Goal: Information Seeking & Learning: Learn about a topic

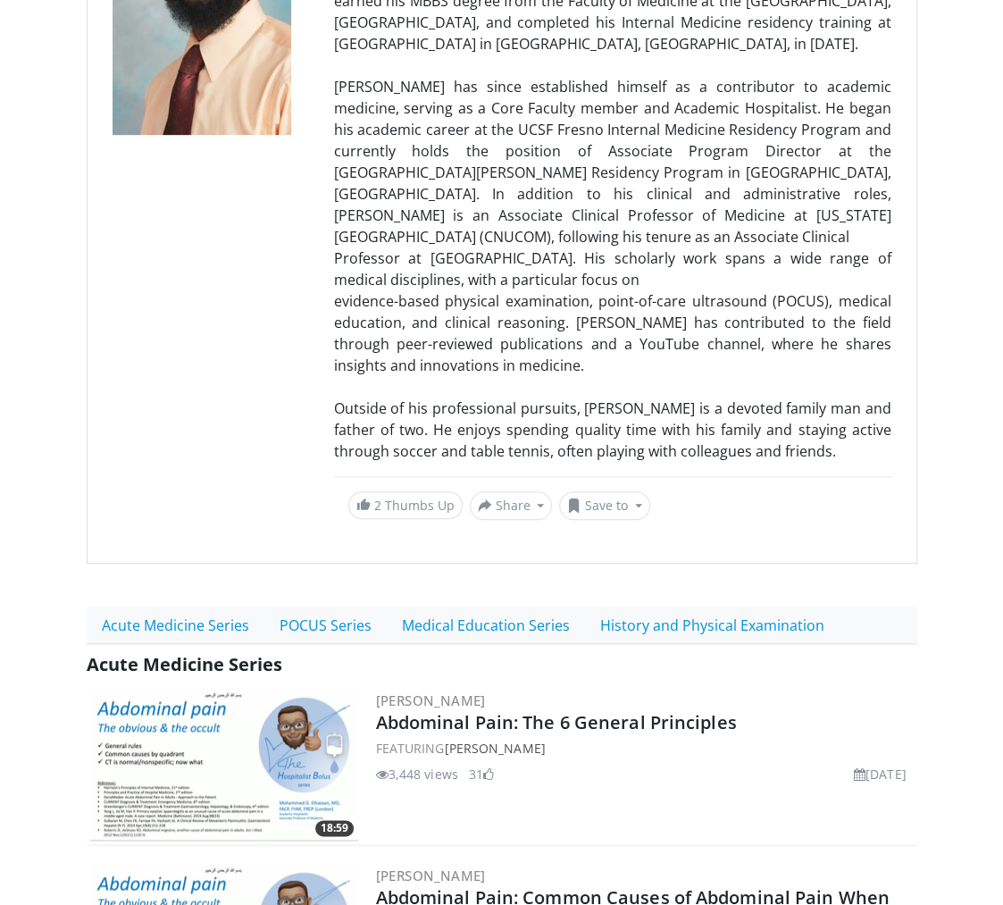
scroll to position [335, 0]
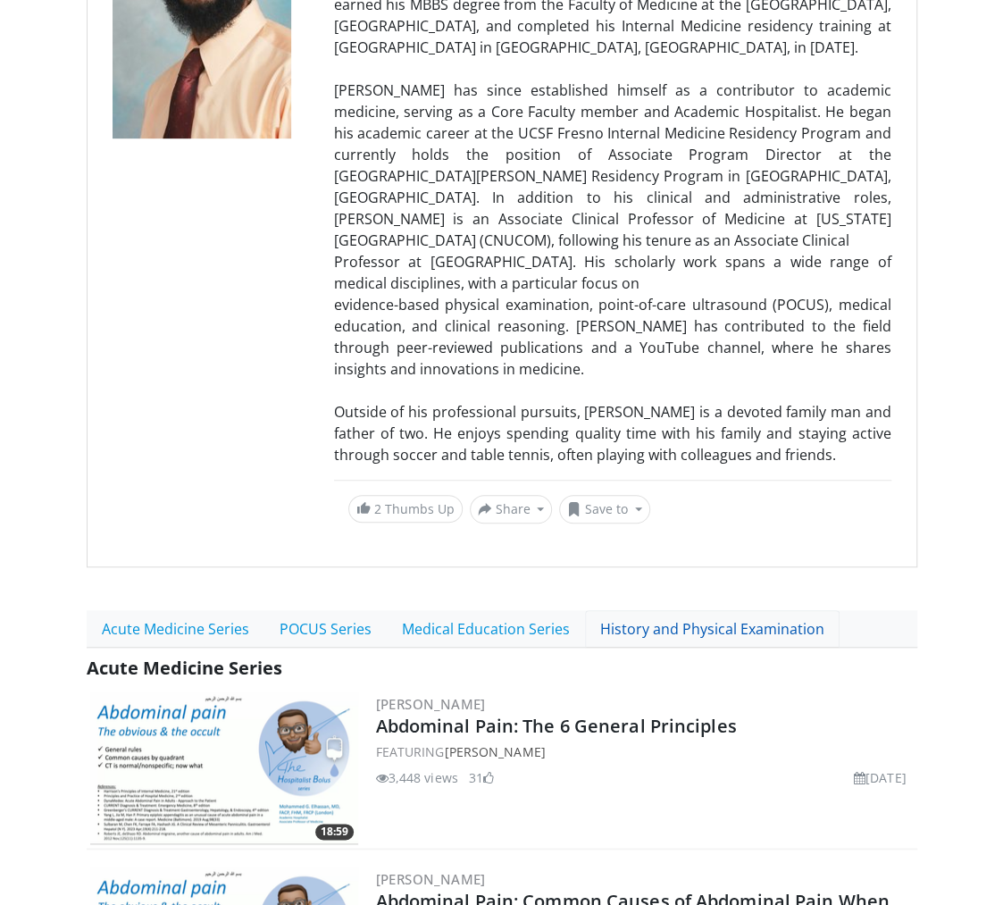
click at [675, 621] on link "History and Physical Examination" at bounding box center [712, 629] width 255 height 38
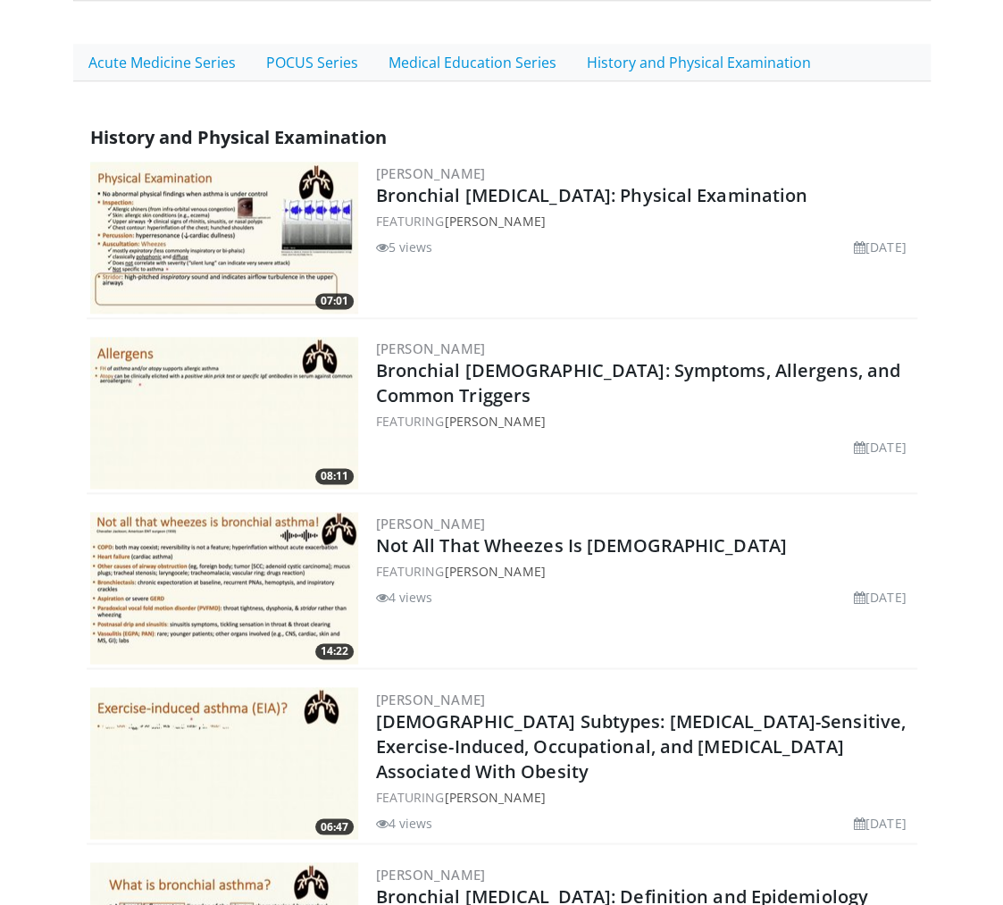
scroll to position [840, 0]
click at [191, 175] on img at bounding box center [224, 239] width 268 height 152
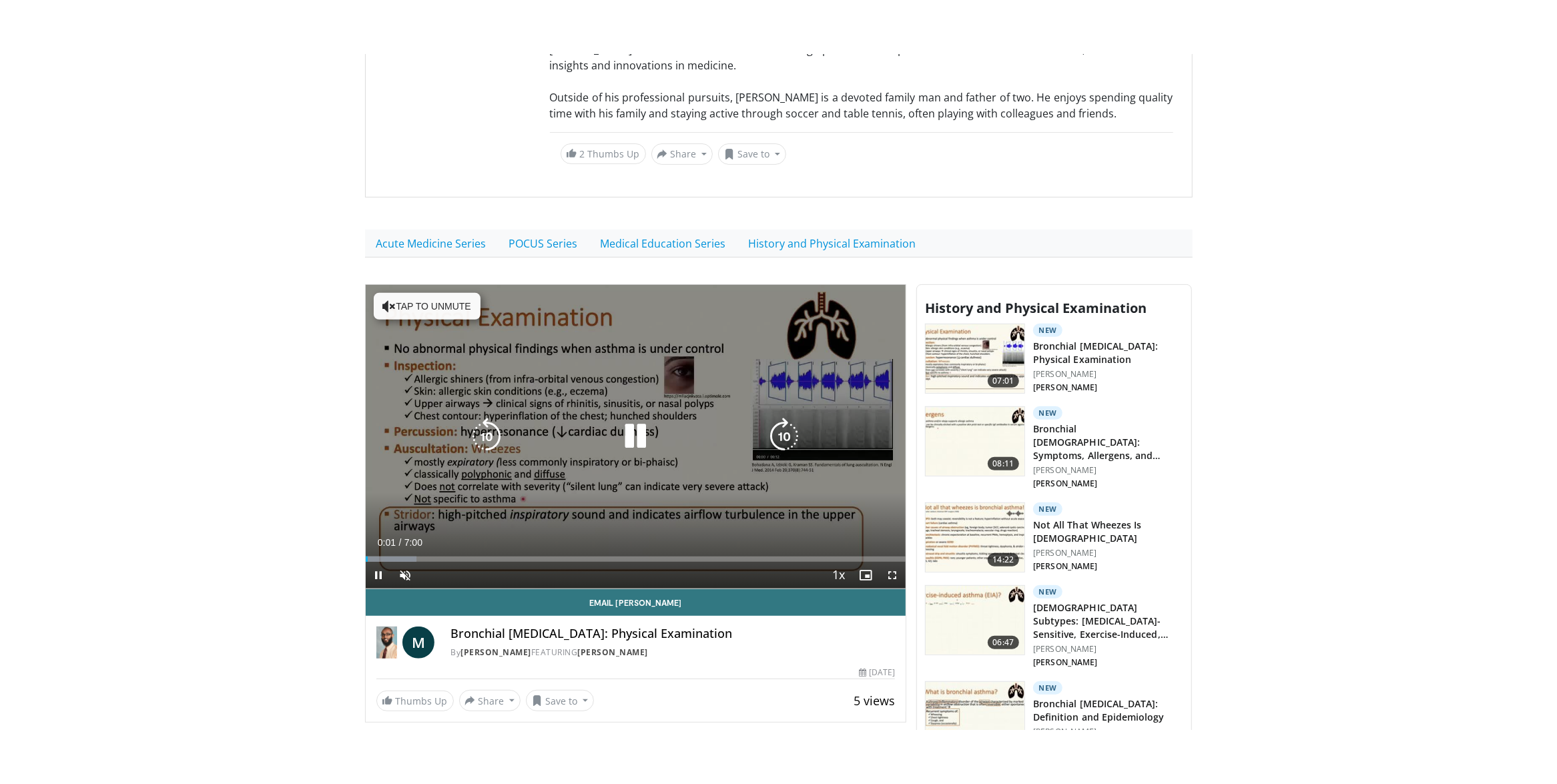
scroll to position [406, 0]
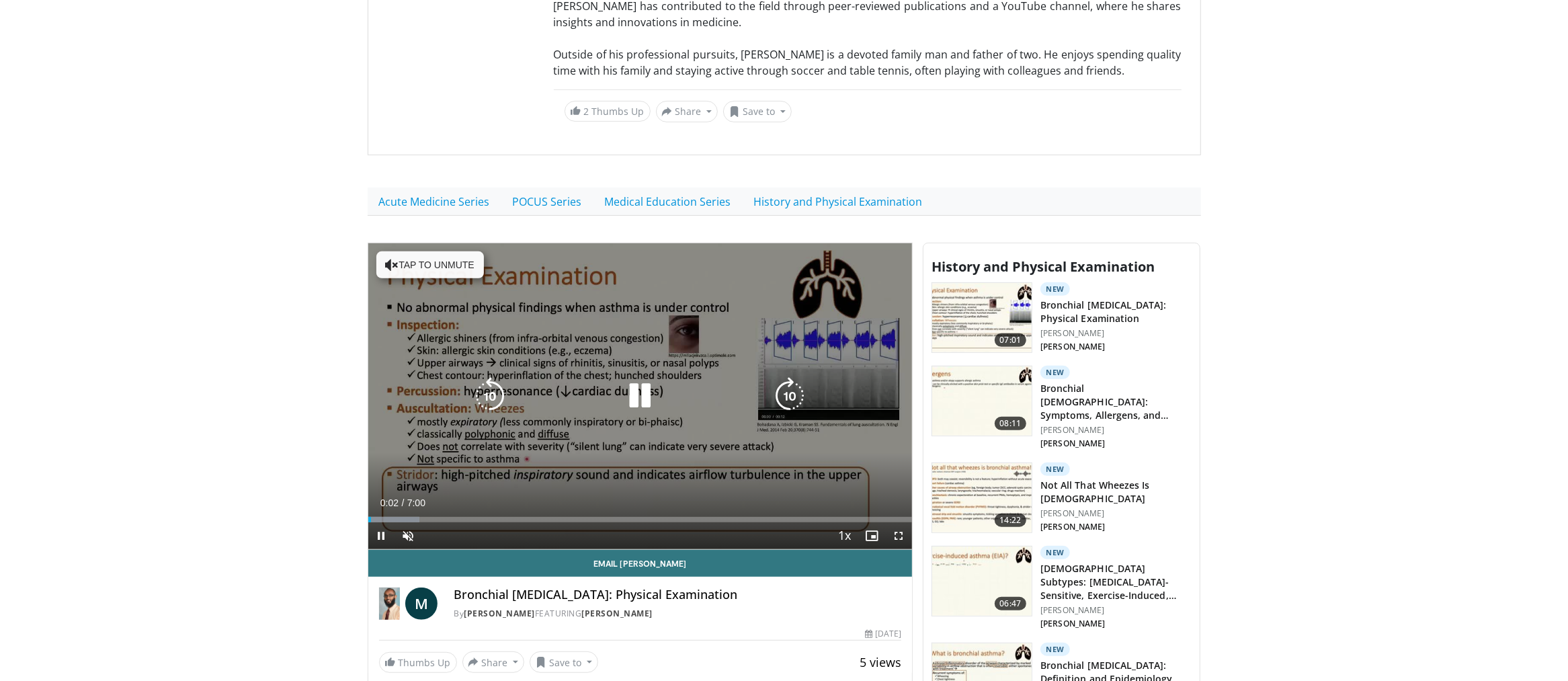
click at [634, 388] on icon "Video Player" at bounding box center [640, 396] width 38 height 38
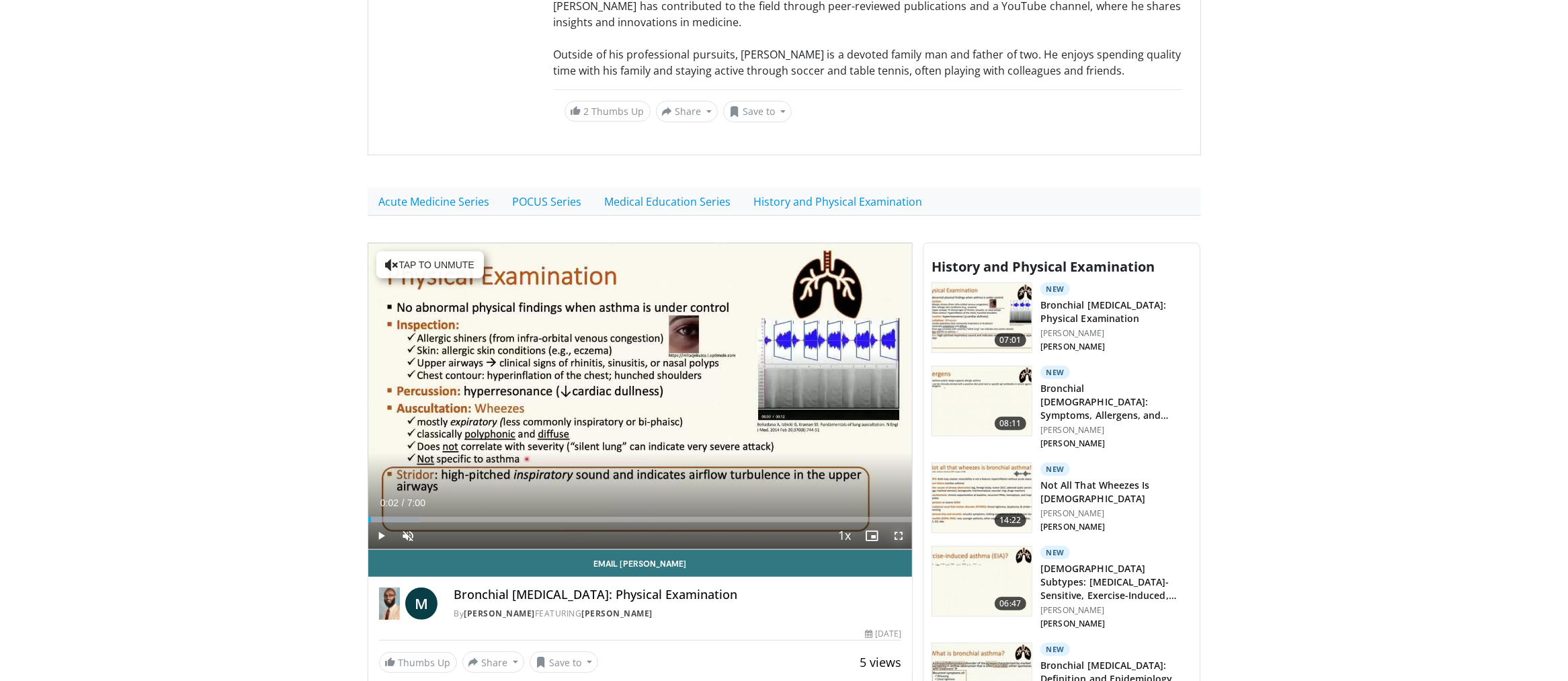
click at [754, 522] on span "Video Player" at bounding box center [899, 536] width 27 height 27
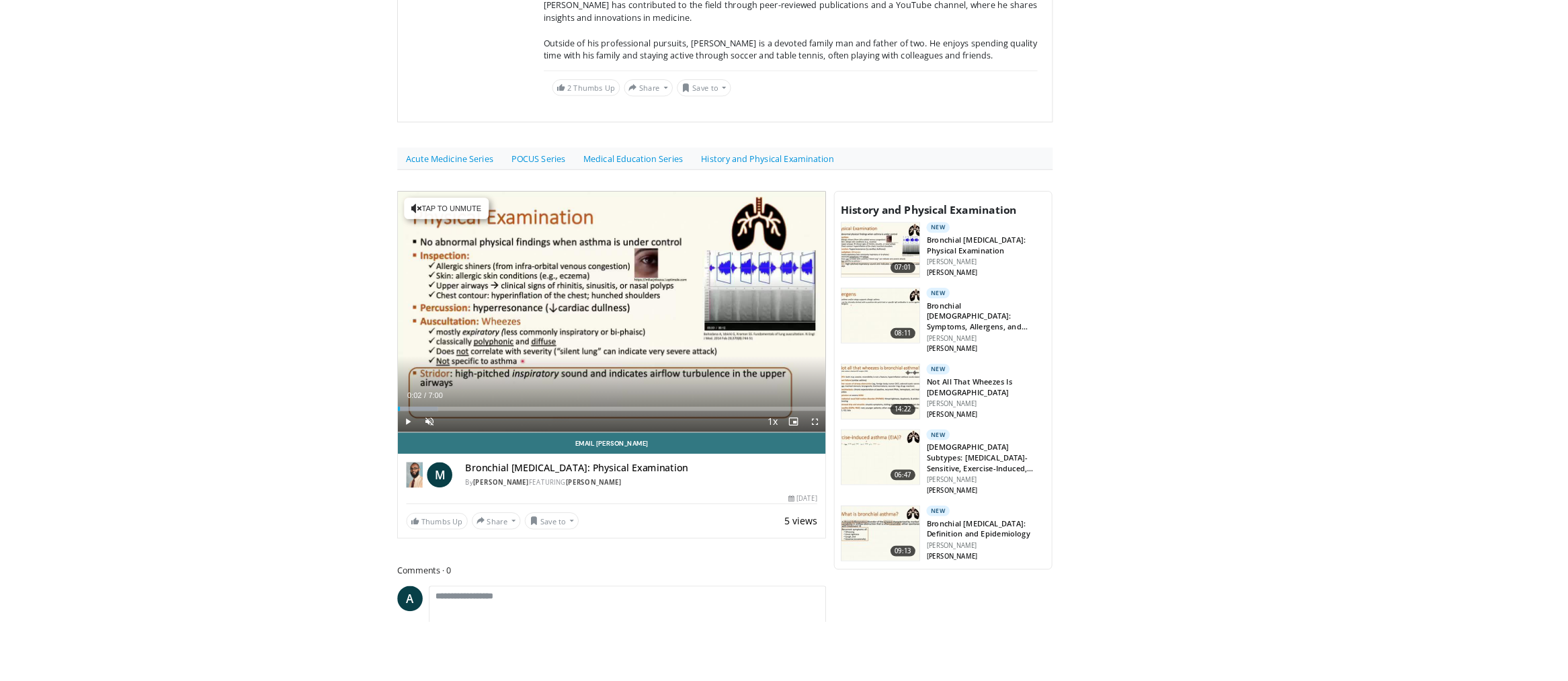
scroll to position [344, 0]
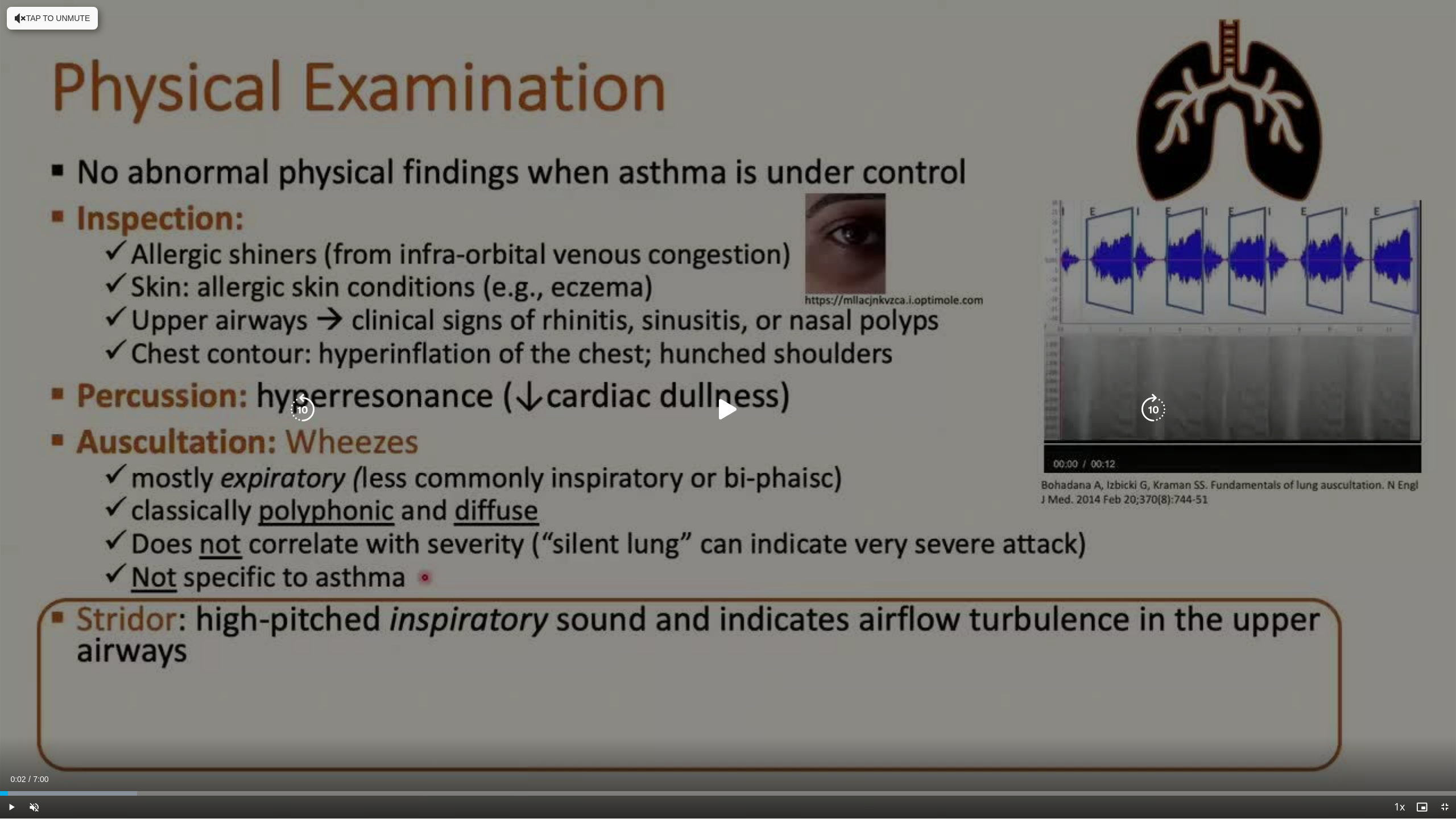
click at [638, 425] on div "10 seconds Tap to unmute" at bounding box center [728, 409] width 1456 height 818
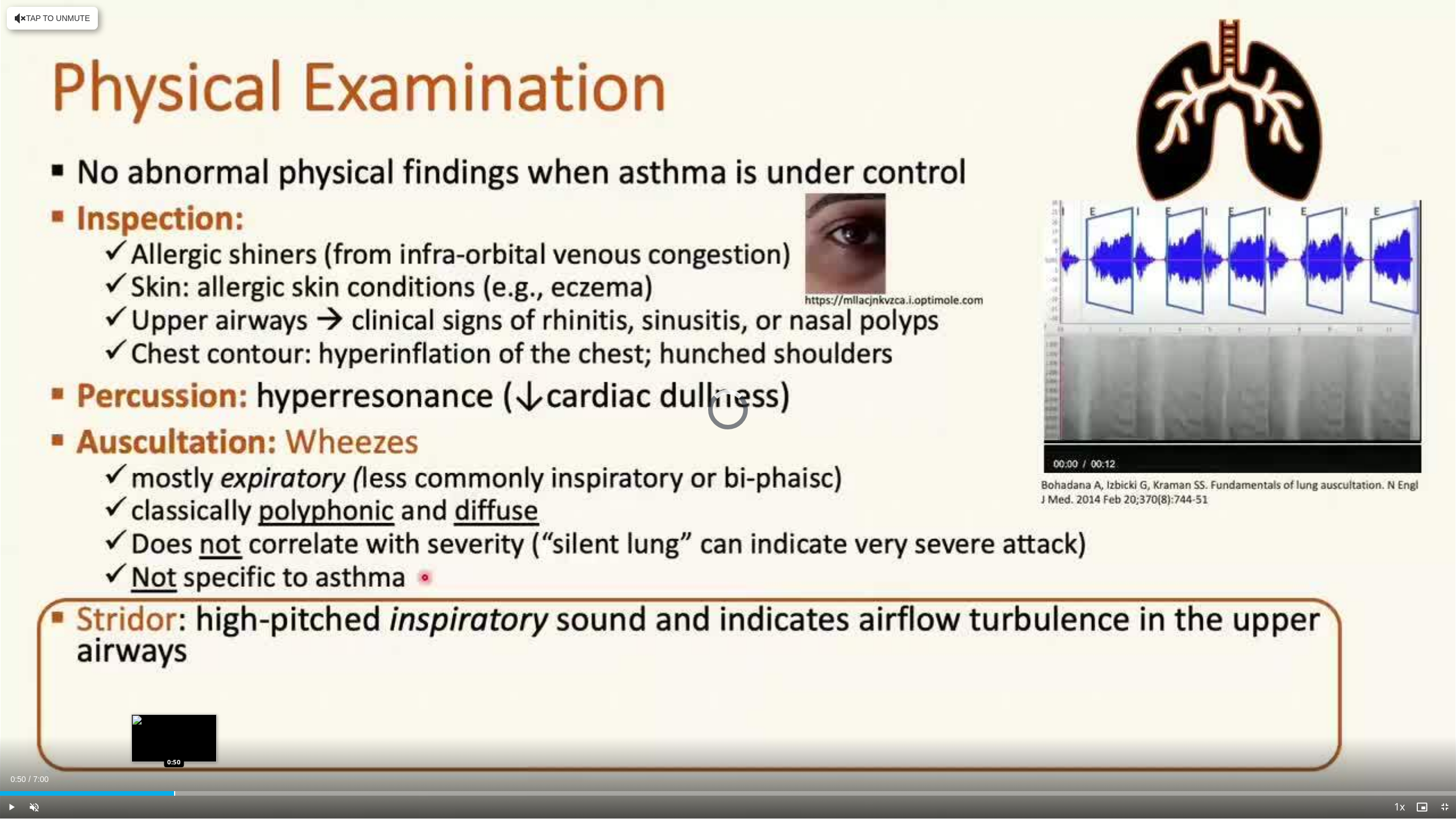
click at [174, 576] on div "Loaded : 9.41% 0:50 0:50" at bounding box center [728, 790] width 1456 height 11
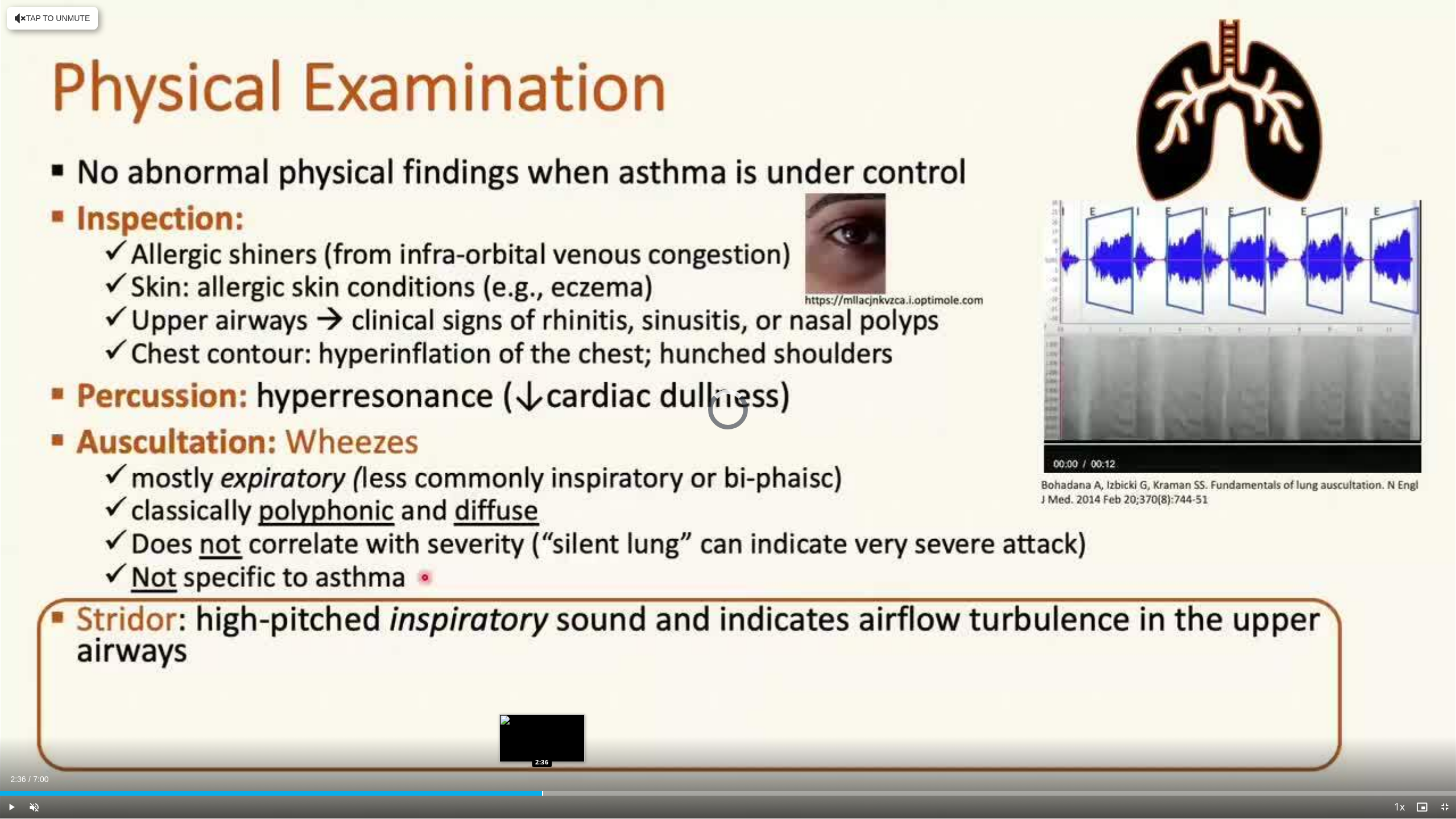
click at [542, 576] on div "Progress Bar" at bounding box center [543, 793] width 1 height 4
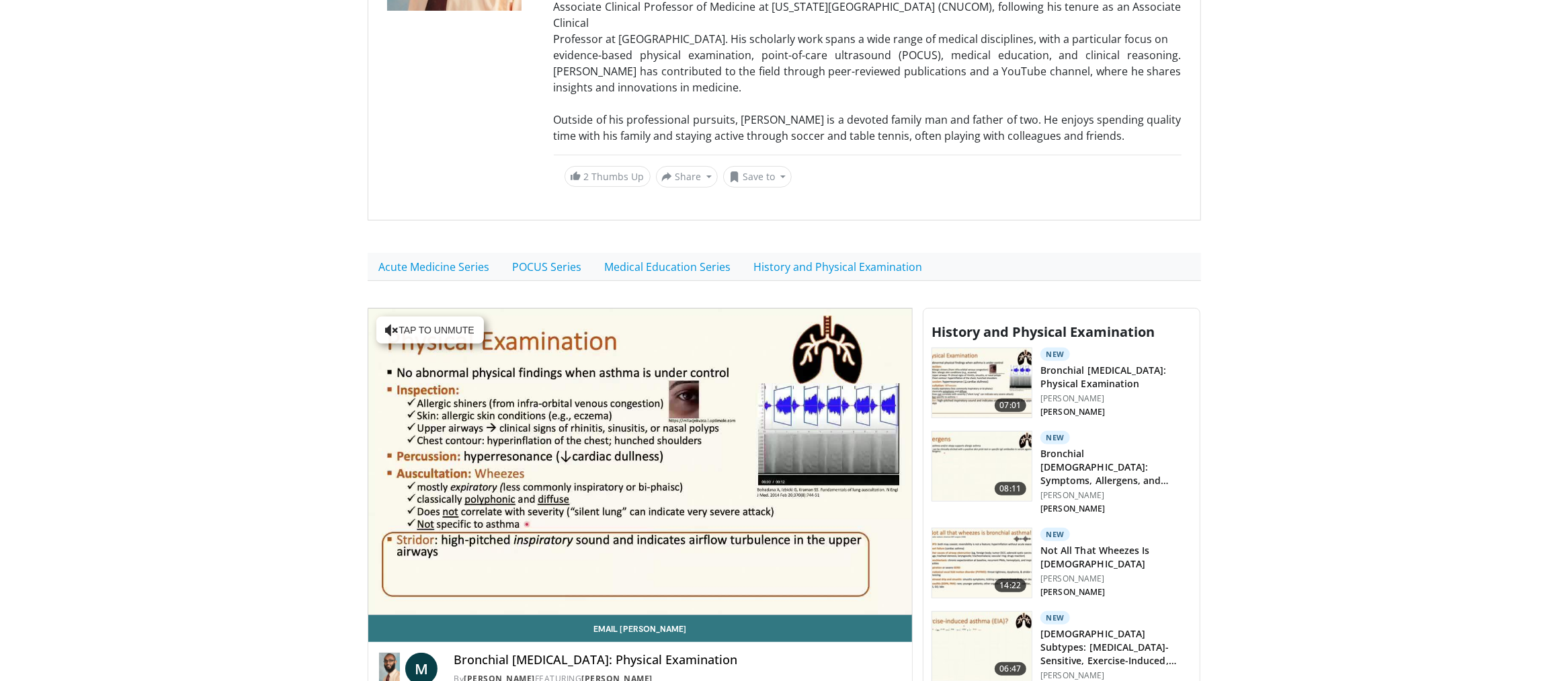
drag, startPoint x: 235, startPoint y: 406, endPoint x: 260, endPoint y: 403, distance: 25.2
click at [236, 406] on body "Specialties Adult & Family Medicine Allergy, Asthma, Immunology Anesthesiology …" at bounding box center [784, 382] width 1568 height 1451
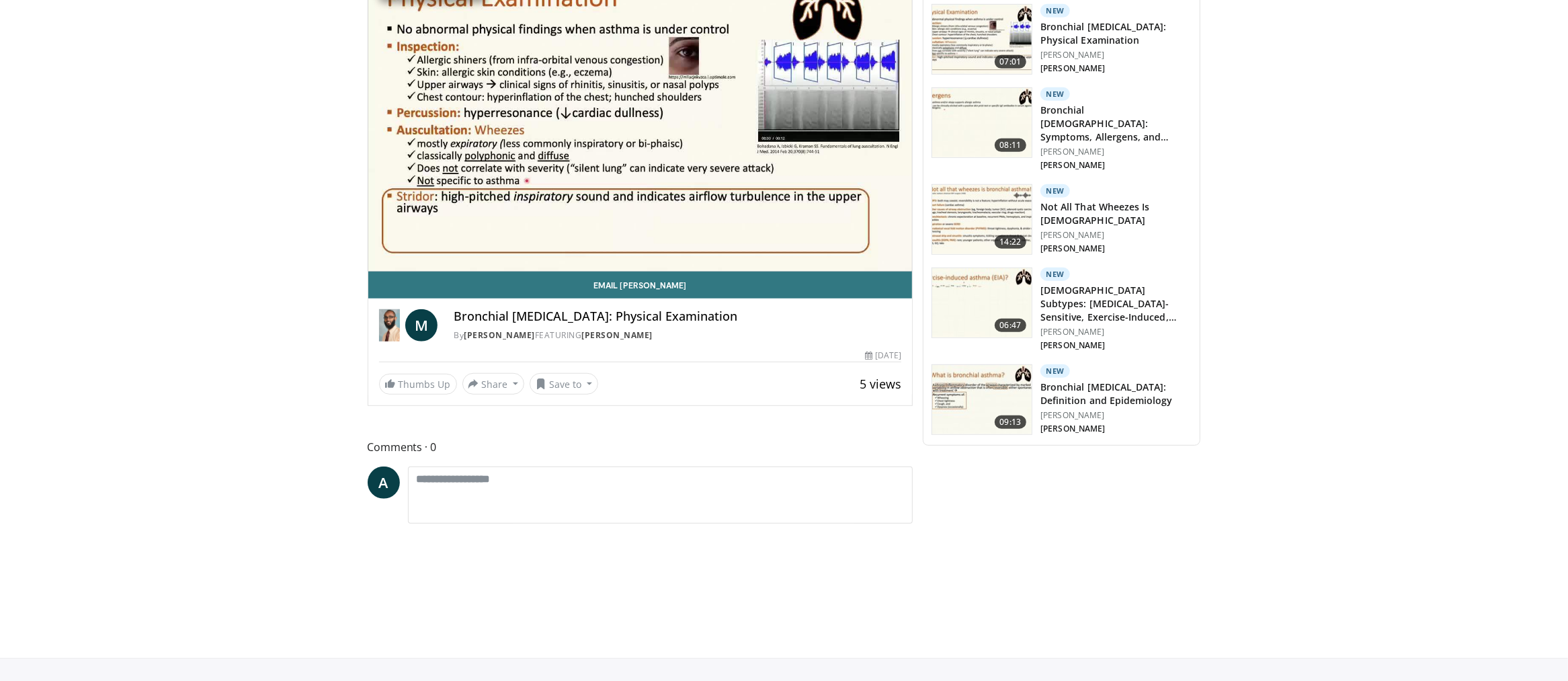
scroll to position [688, 0]
click at [518, 329] on link "[PERSON_NAME]" at bounding box center [499, 334] width 72 height 11
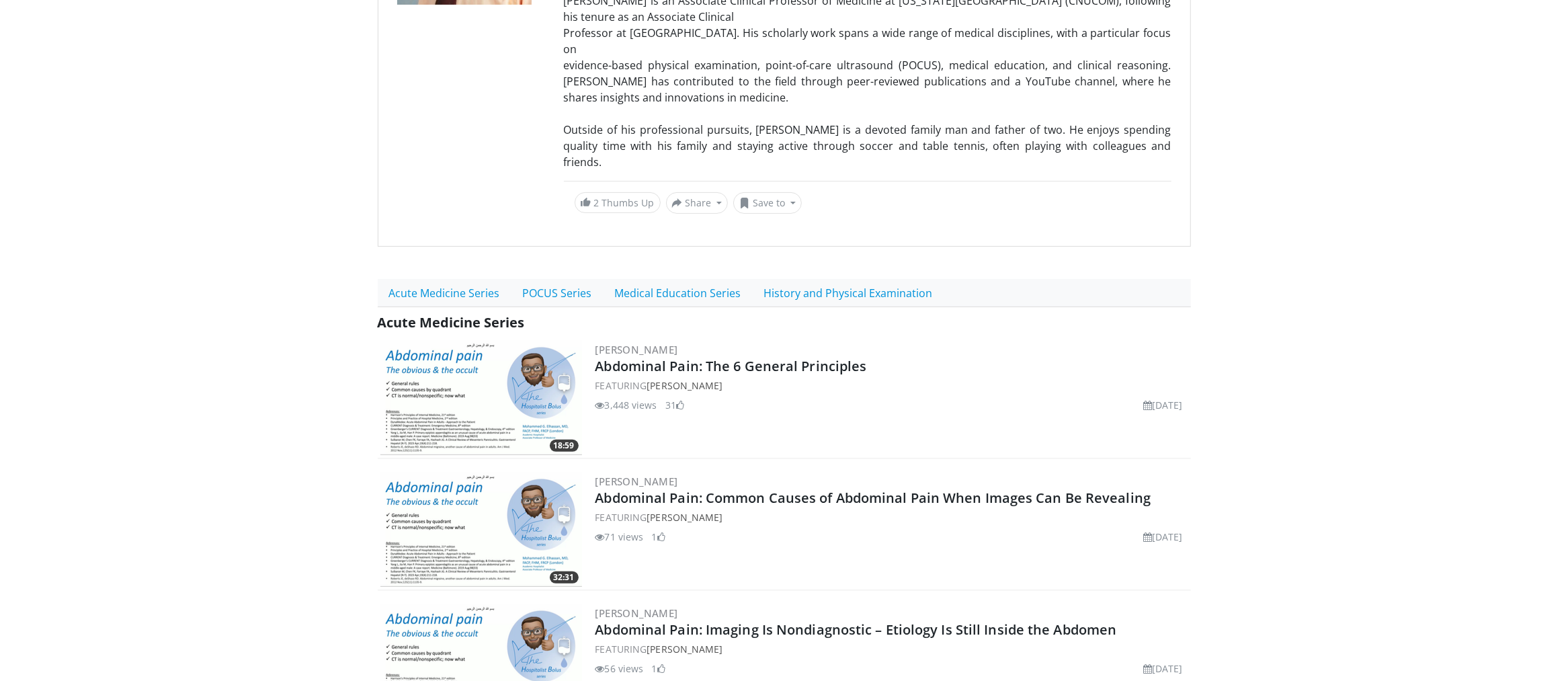
scroll to position [394, 0]
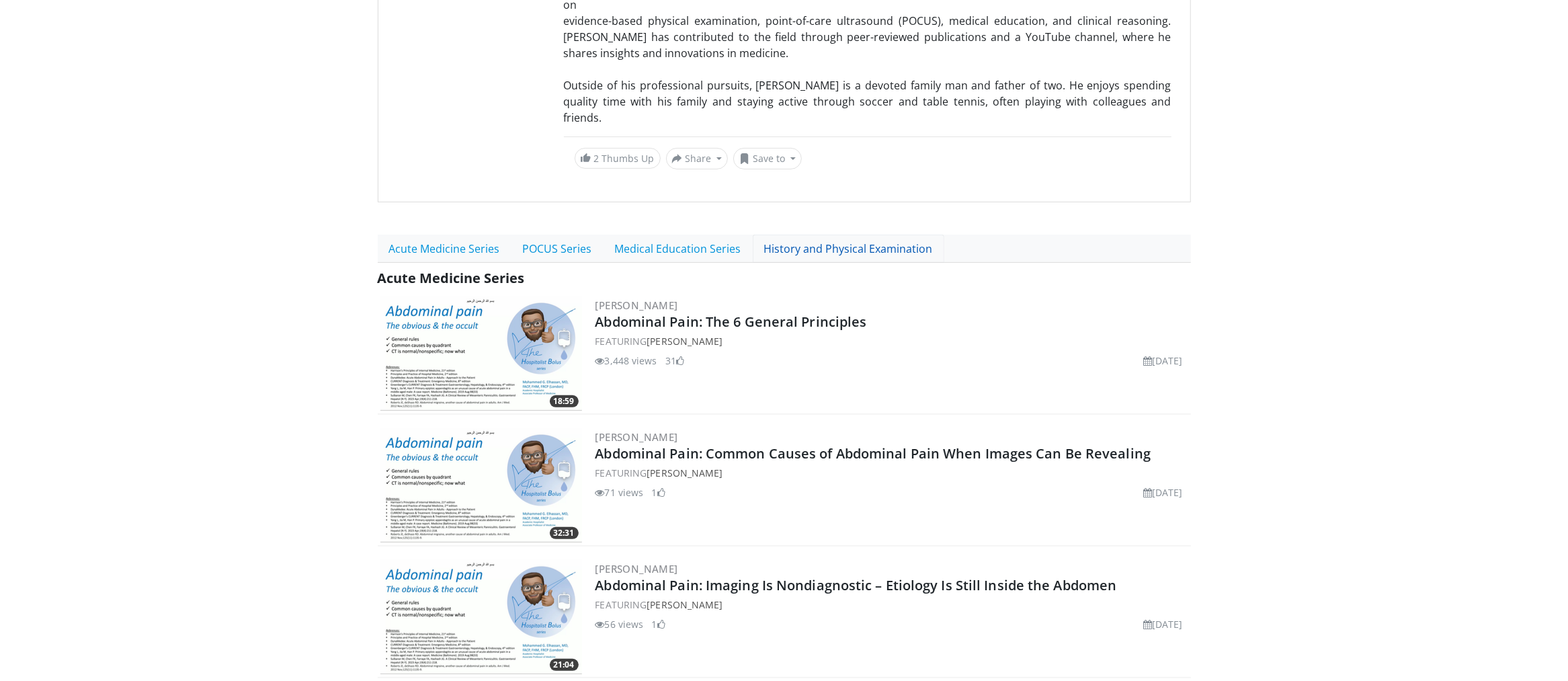
click at [831, 235] on link "History and Physical Examination" at bounding box center [848, 249] width 192 height 29
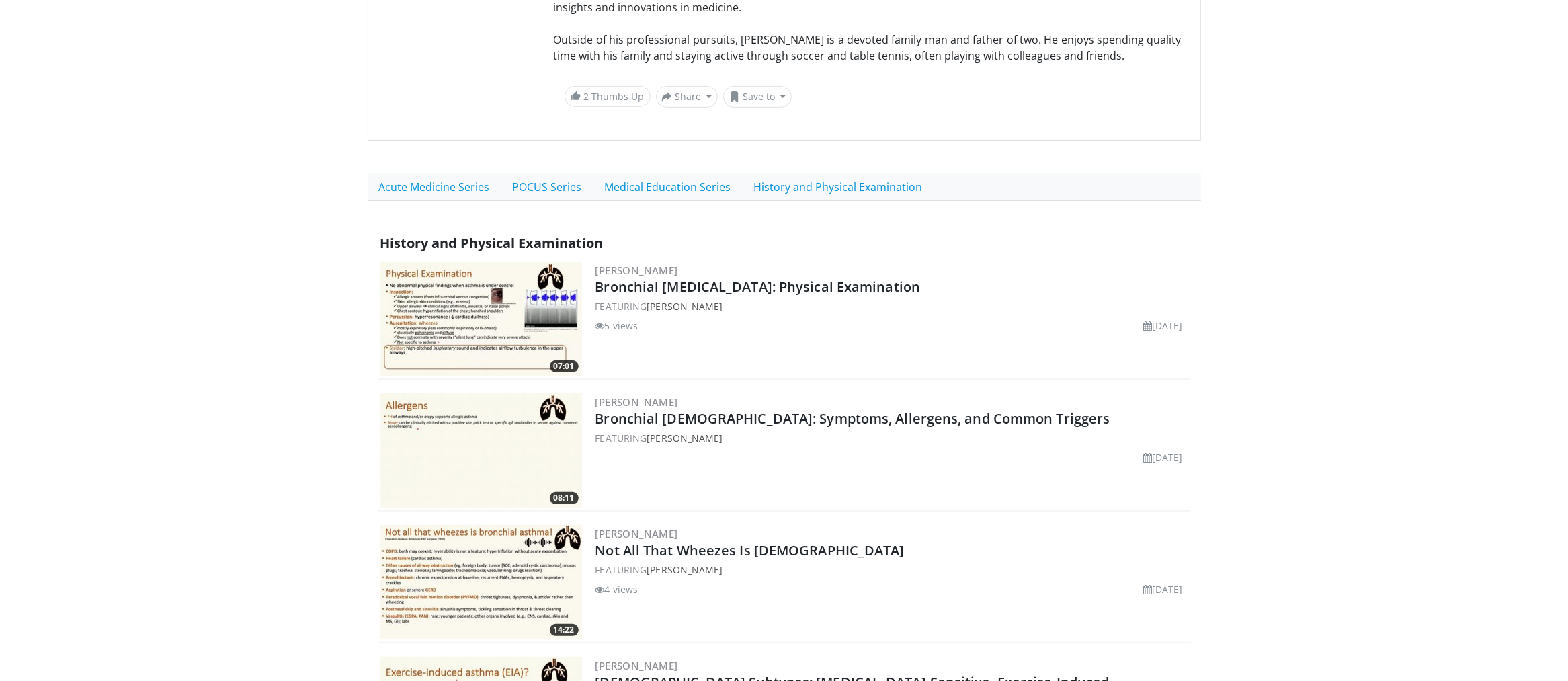
scroll to position [406, 0]
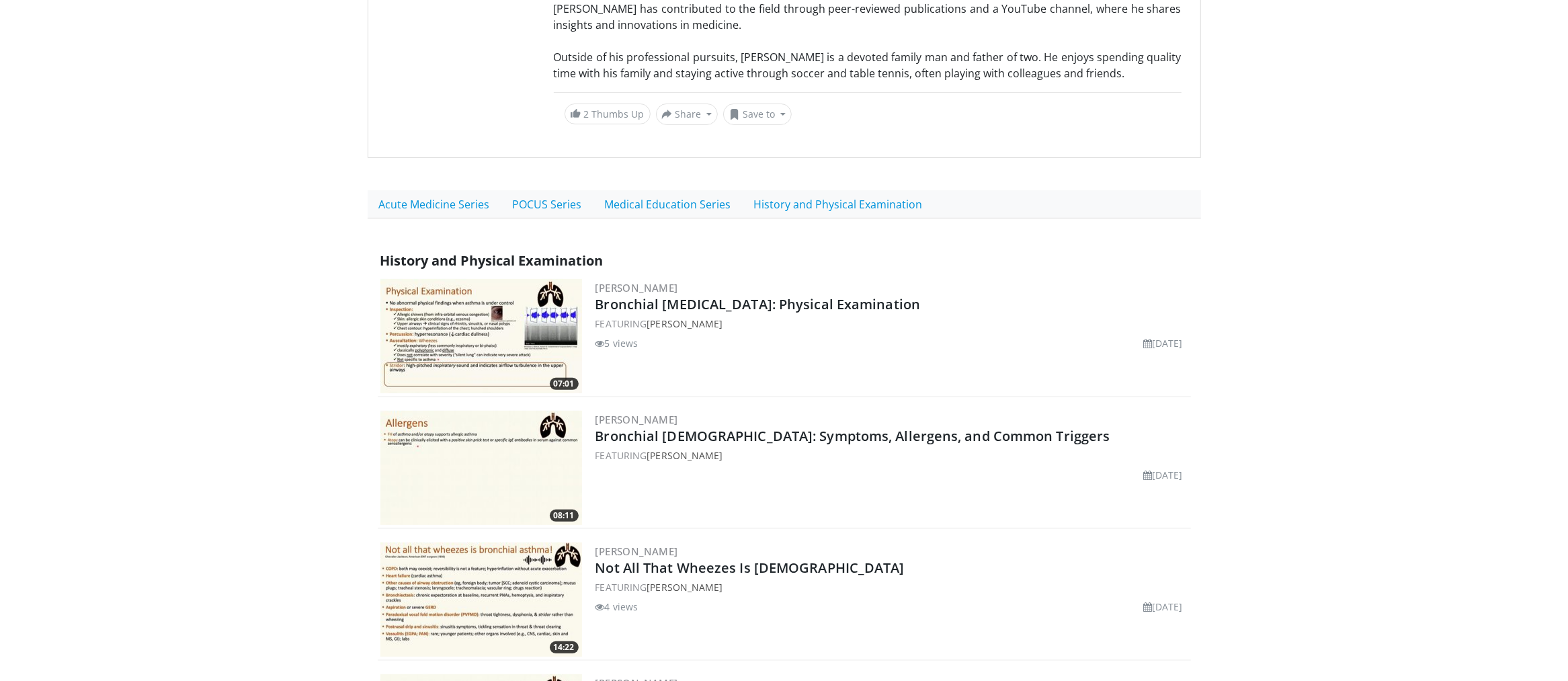
click at [442, 327] on img at bounding box center [481, 336] width 202 height 114
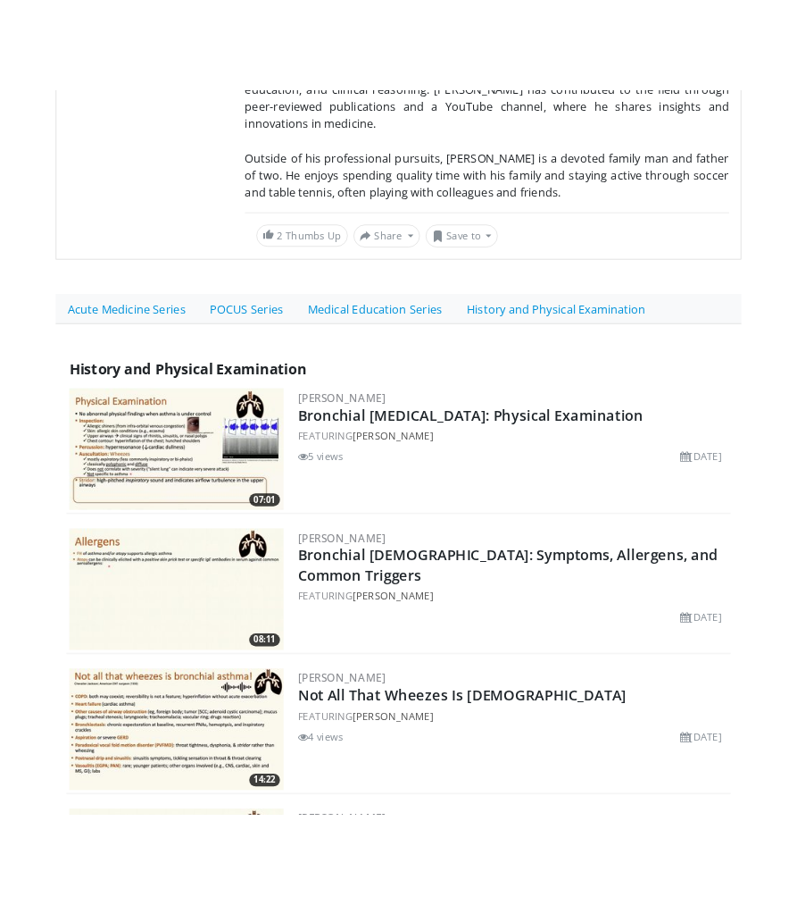
scroll to position [611, 0]
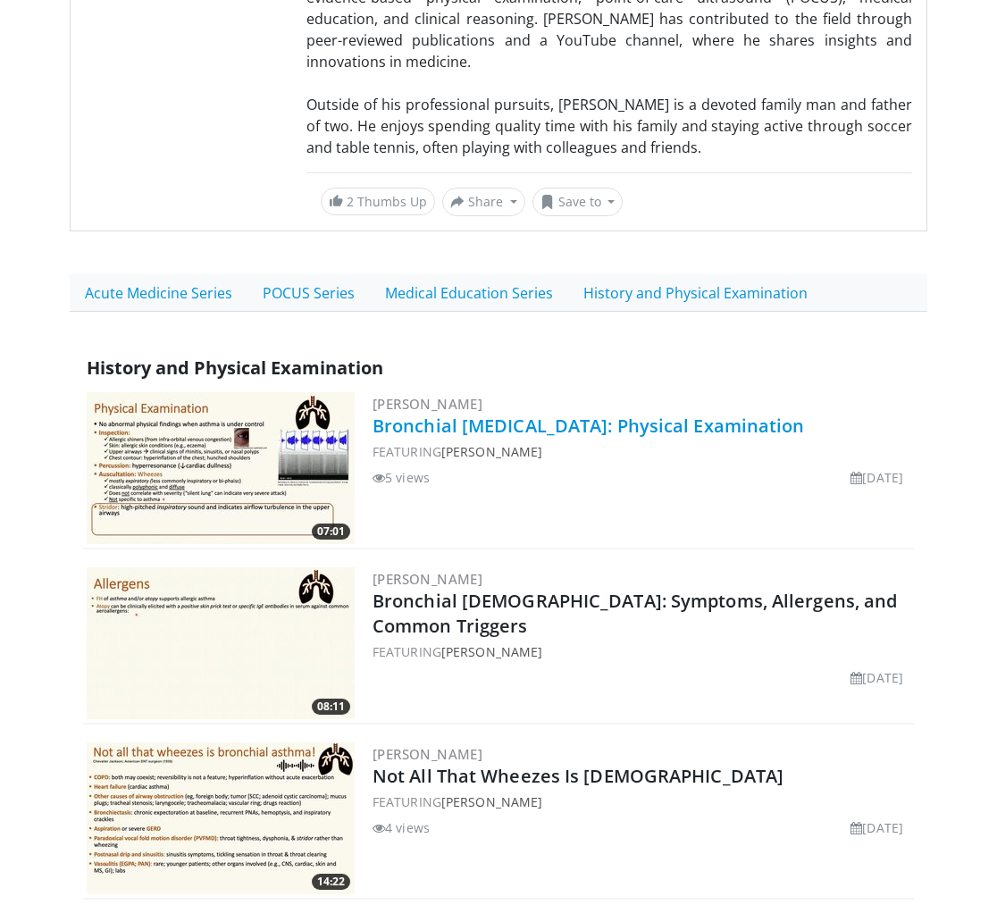
click at [533, 413] on link "Bronchial [MEDICAL_DATA]: Physical Examination" at bounding box center [588, 425] width 432 height 24
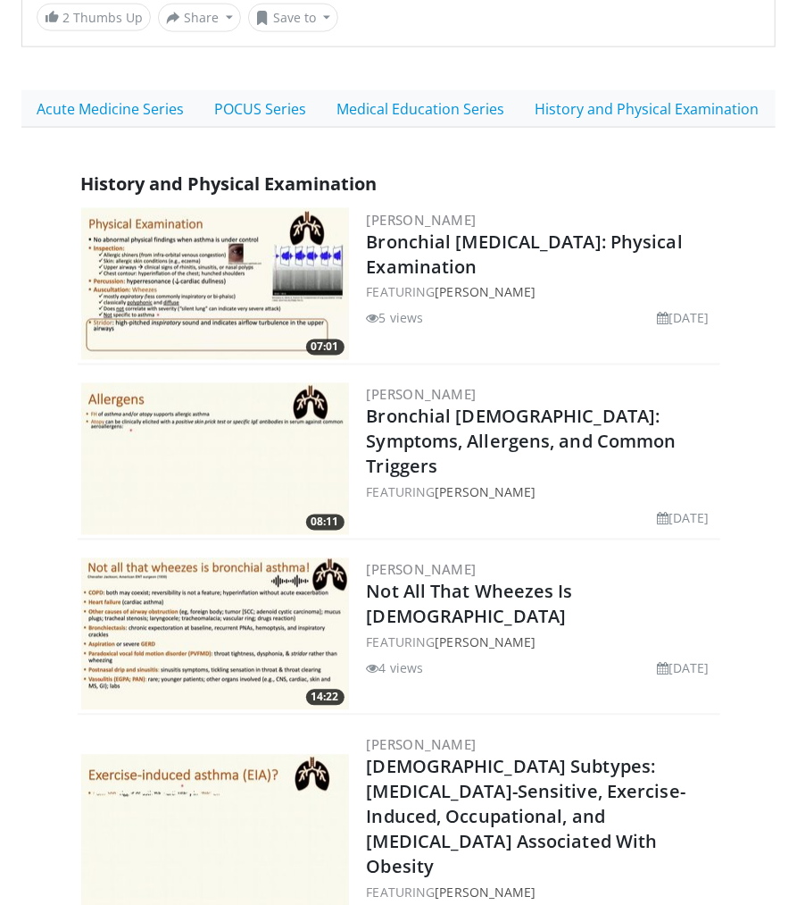
scroll to position [913, 0]
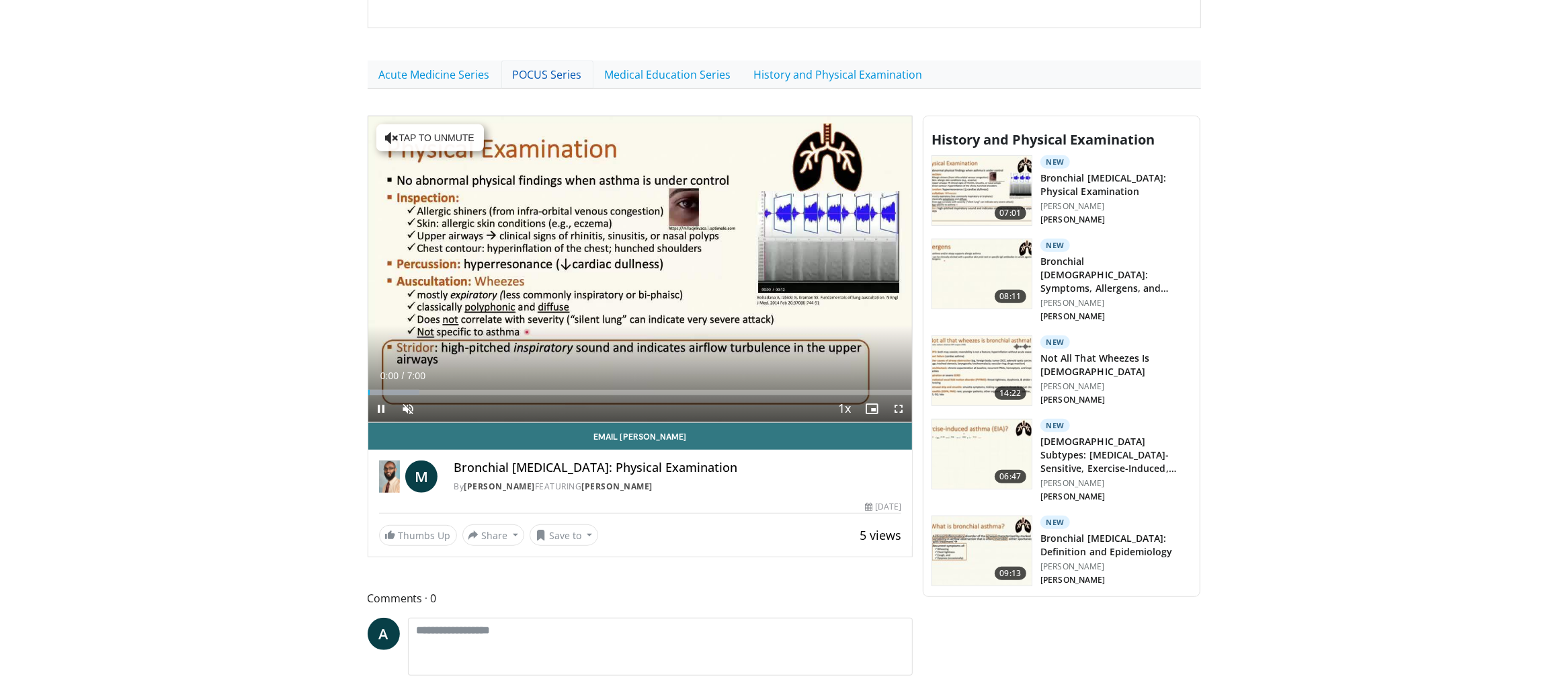
drag, startPoint x: 580, startPoint y: 199, endPoint x: 516, endPoint y: 62, distance: 151.2
click at [581, 198] on div "10 seconds Tap to unmute" at bounding box center [640, 269] width 544 height 306
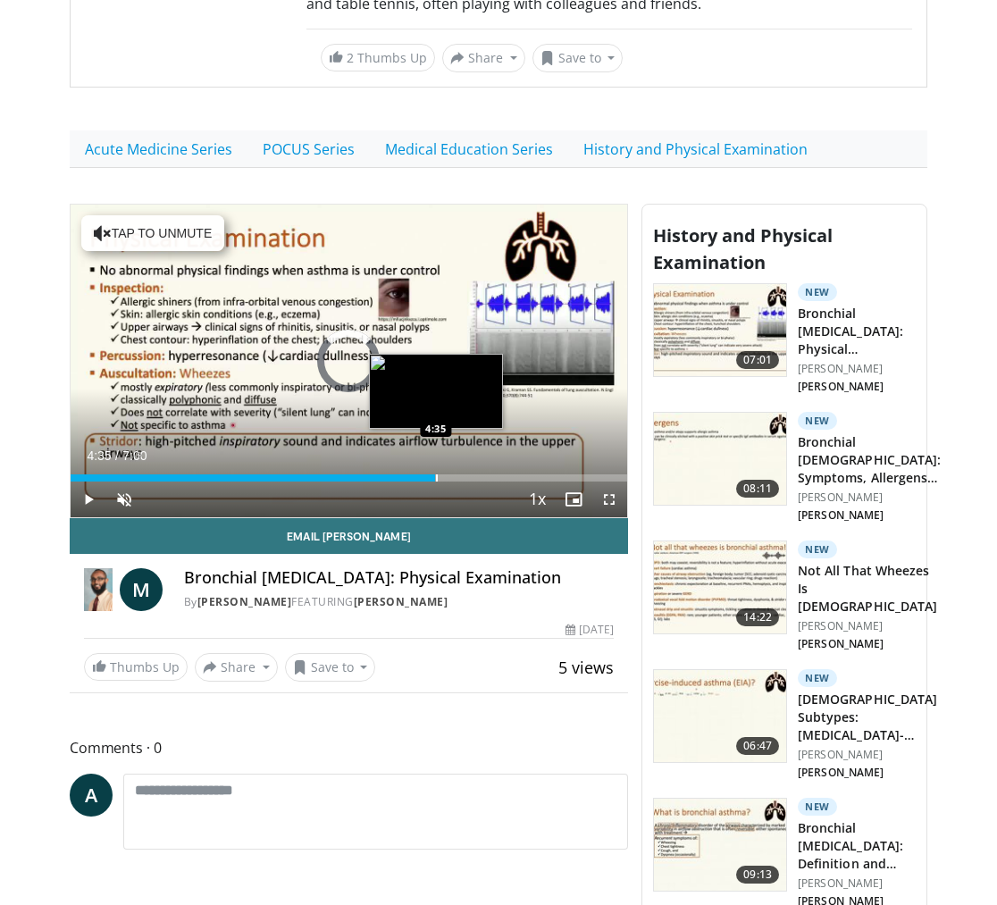
scroll to position [754, 0]
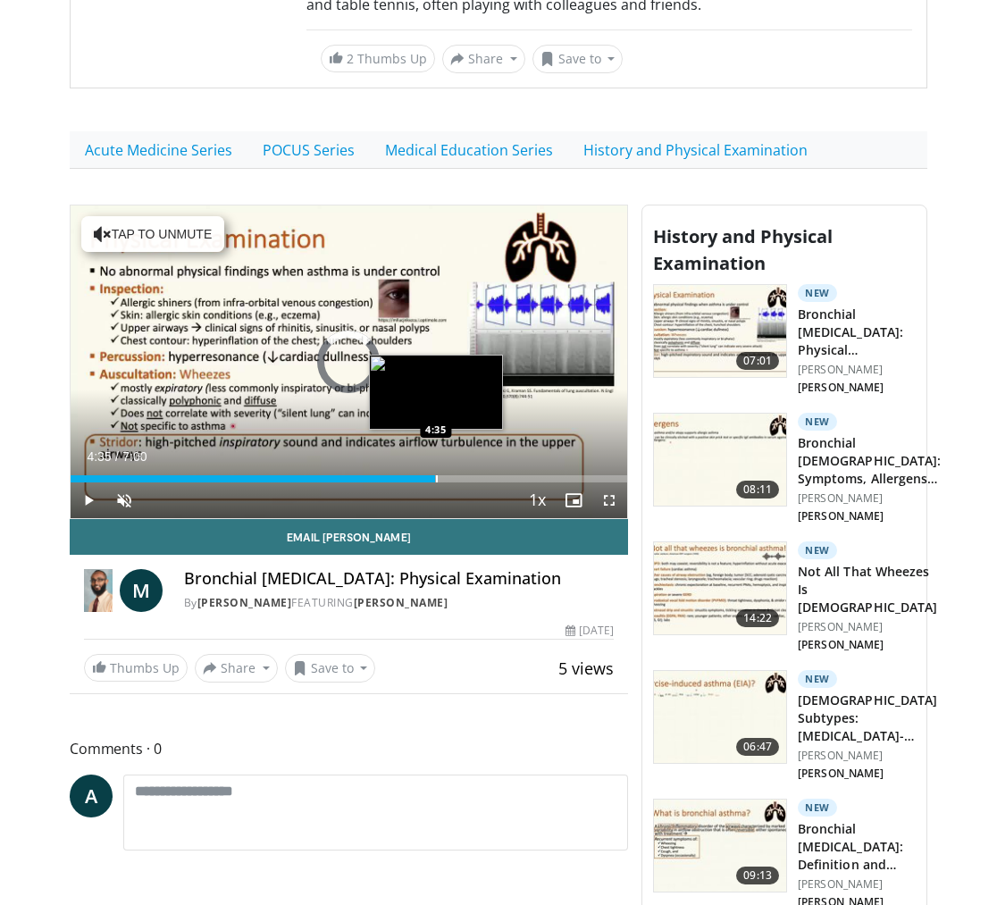
click at [435, 465] on div "Loaded : 9.43% 4:35 4:35" at bounding box center [349, 473] width 556 height 17
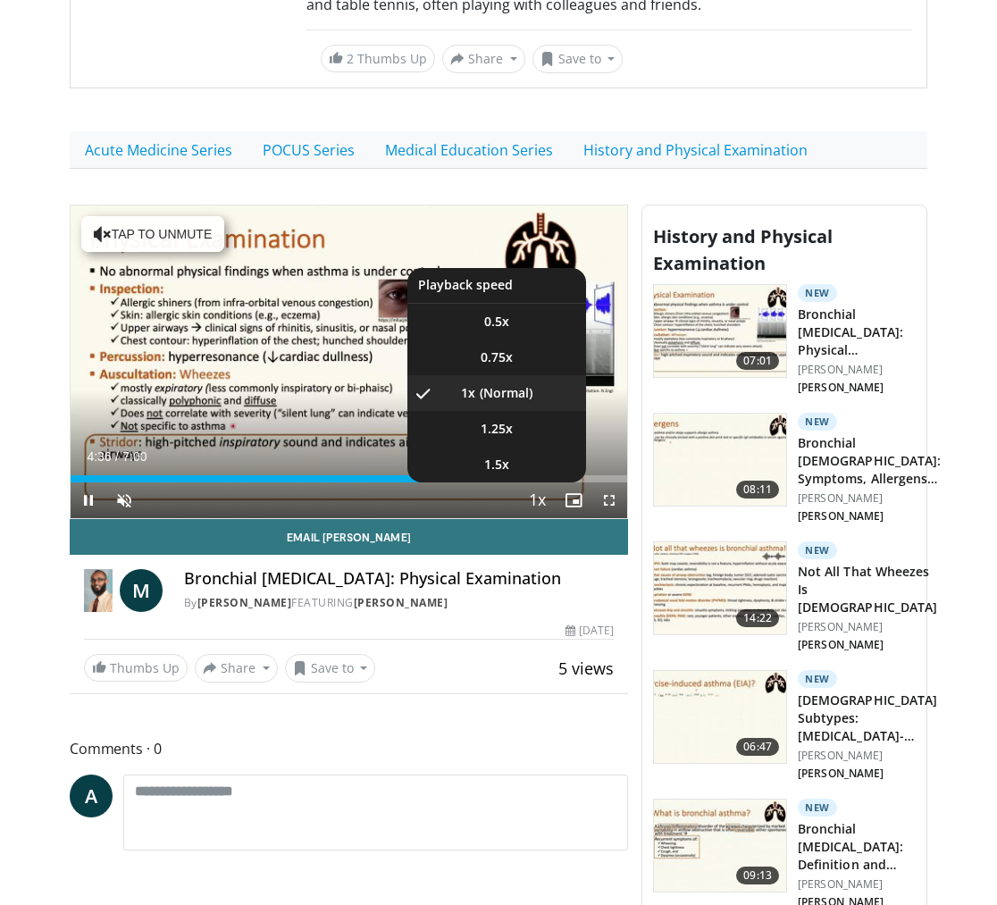
click at [553, 482] on button "Playback Rate" at bounding box center [538, 500] width 36 height 36
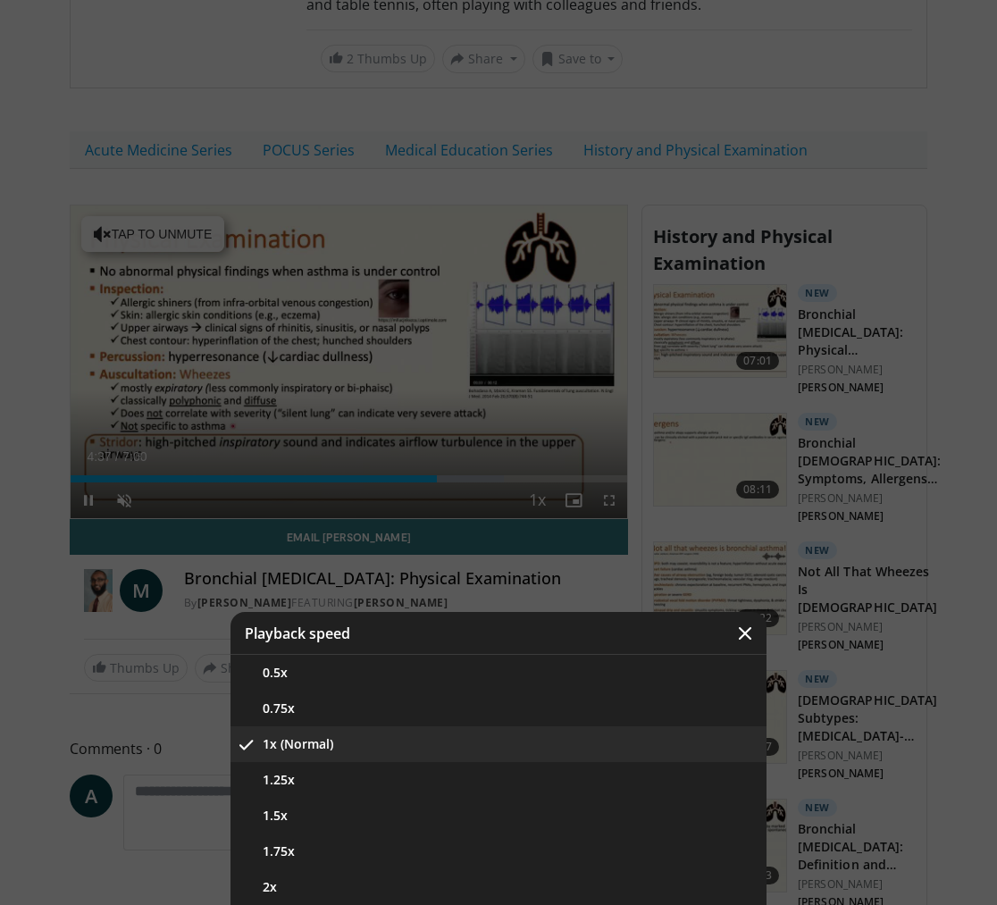
drag, startPoint x: 431, startPoint y: 542, endPoint x: 312, endPoint y: 75, distance: 482.1
click at [433, 541] on div "Video Player" at bounding box center [498, 452] width 997 height 905
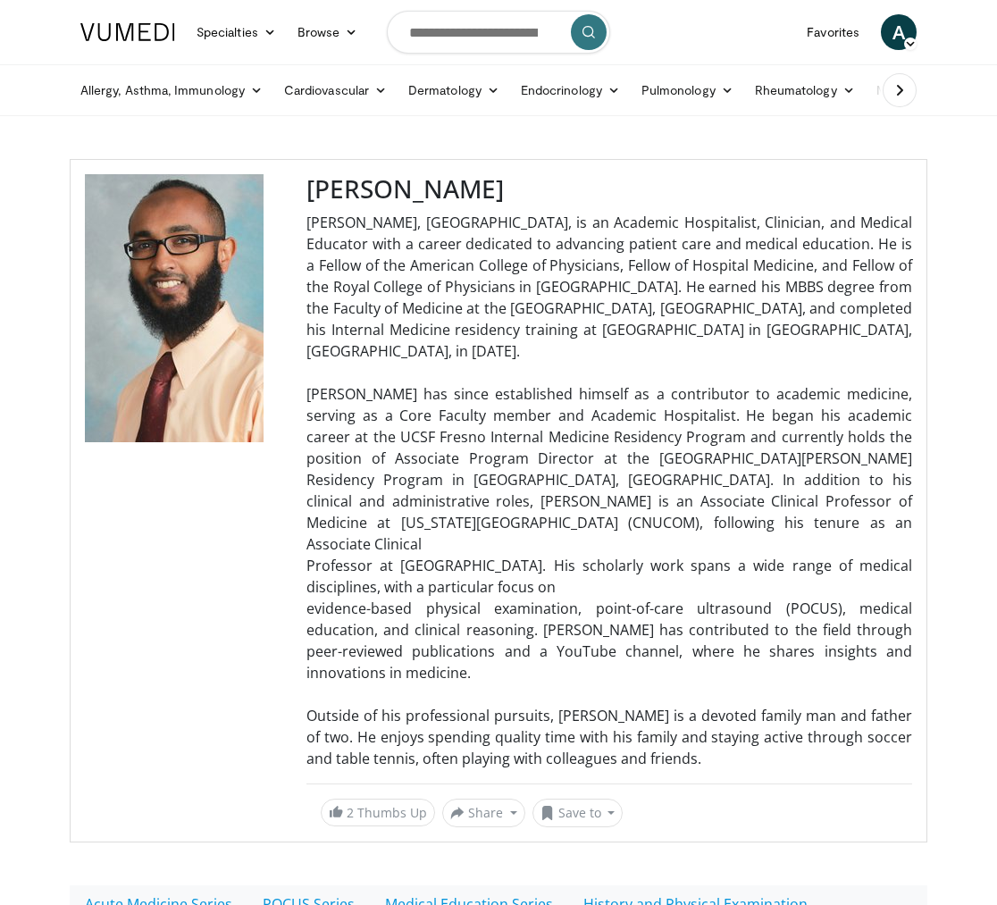
scroll to position [754, 0]
